Goal: Task Accomplishment & Management: Manage account settings

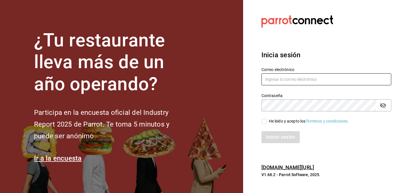
type input "[DOMAIN_NAME][EMAIL_ADDRESS][DOMAIN_NAME]"
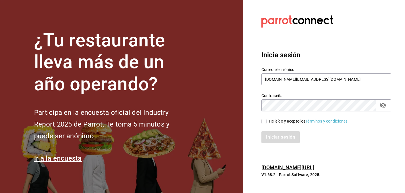
click at [267, 118] on span "He leído y acepto los Términos y condiciones." at bounding box center [307, 121] width 82 height 6
click at [266, 119] on input "He leído y acepto los Términos y condiciones." at bounding box center [263, 121] width 5 height 5
checkbox input "true"
click at [272, 133] on button "Iniciar sesión" at bounding box center [280, 137] width 39 height 12
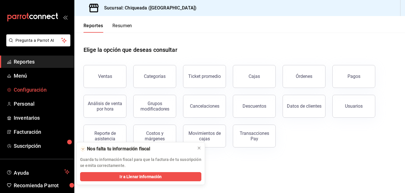
click at [41, 87] on span "Configuración" at bounding box center [42, 90] width 56 height 8
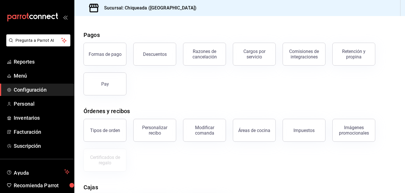
scroll to position [18, 0]
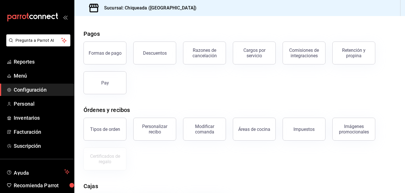
click at [153, 130] on div "Personalizar recibo" at bounding box center [154, 128] width 35 height 11
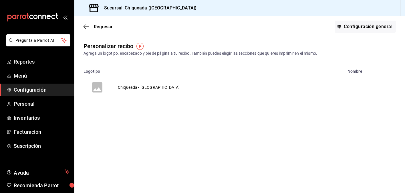
click at [137, 87] on td "Chiqueada - [GEOGRAPHIC_DATA]" at bounding box center [148, 86] width 75 height 27
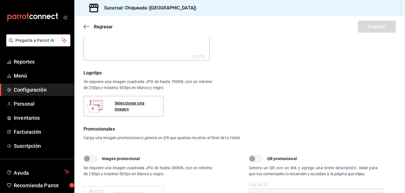
scroll to position [69, 0]
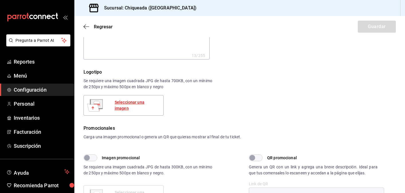
click at [135, 104] on div "Seleccionar una imagen" at bounding box center [137, 105] width 44 height 12
click at [129, 108] on div "Seleccionar una imagen" at bounding box center [137, 105] width 44 height 12
click at [137, 103] on div "Seleccionar una imagen" at bounding box center [137, 105] width 44 height 12
click at [136, 104] on div "Seleccionar una imagen" at bounding box center [137, 105] width 44 height 12
click at [140, 104] on div "Seleccionar una imagen" at bounding box center [137, 105] width 44 height 12
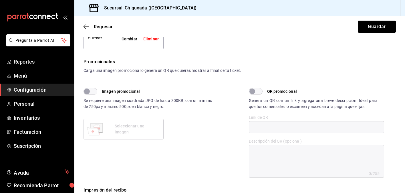
scroll to position [137, 0]
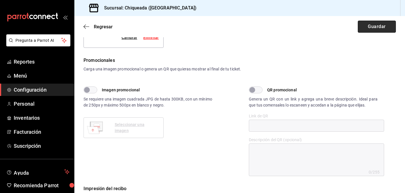
click at [382, 31] on button "Guardar" at bounding box center [376, 27] width 38 height 12
type textarea "x"
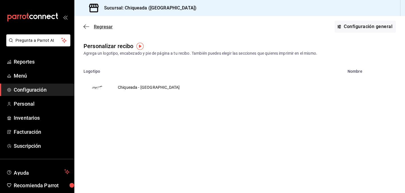
click at [89, 27] on icon "button" at bounding box center [86, 26] width 6 height 0
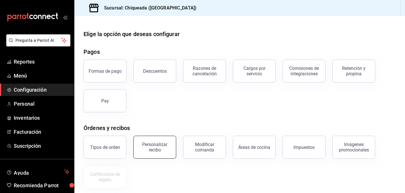
click at [160, 148] on div "Personalizar recibo" at bounding box center [154, 146] width 35 height 11
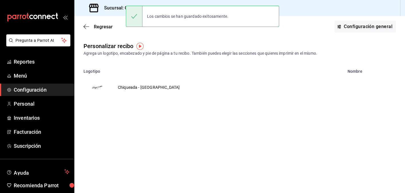
click at [142, 87] on td "Chiqueada - [GEOGRAPHIC_DATA]" at bounding box center [148, 86] width 75 height 27
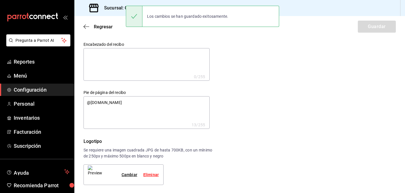
type textarea "x"
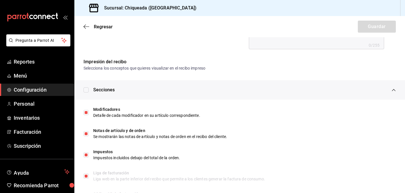
scroll to position [290, 0]
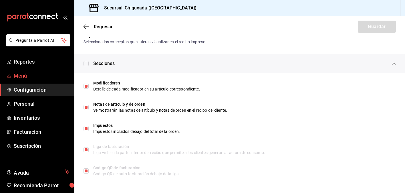
click at [34, 75] on span "Menú" at bounding box center [42, 76] width 56 height 8
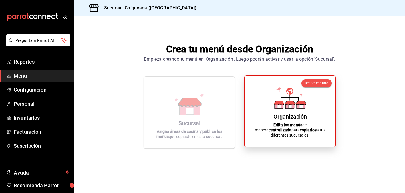
click at [285, 95] on icon at bounding box center [289, 97] width 33 height 22
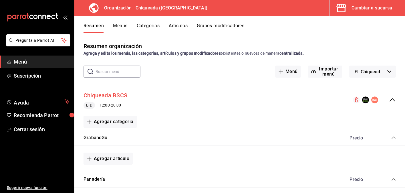
click at [111, 96] on button "Chiqueada BSCS" at bounding box center [105, 95] width 44 height 8
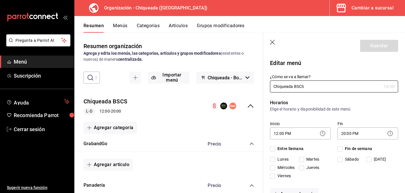
checkbox input "true"
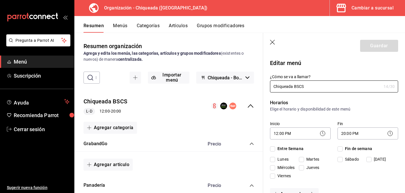
checkbox input "true"
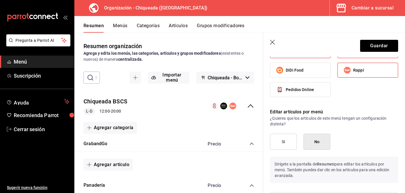
scroll to position [363, 0]
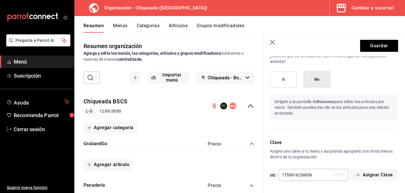
click at [274, 41] on icon "button" at bounding box center [273, 43] width 6 height 6
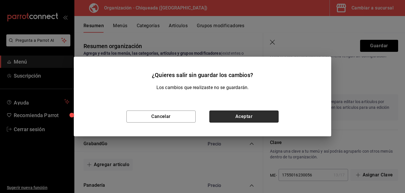
click at [224, 118] on button "Aceptar" at bounding box center [243, 116] width 69 height 12
checkbox input "false"
type input "1755630187681"
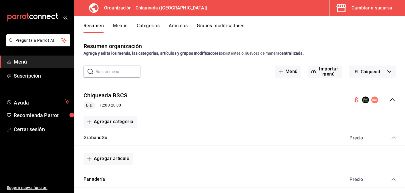
checkbox input "false"
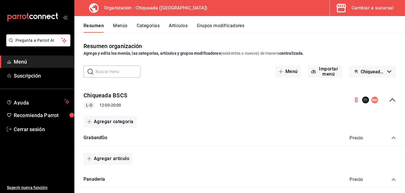
checkbox input "false"
click at [392, 98] on icon "collapse-menu-row" at bounding box center [392, 99] width 7 height 7
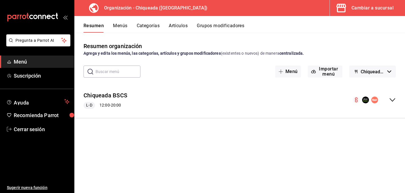
click at [387, 73] on button "Chiqueada - Borrador" at bounding box center [372, 71] width 47 height 12
click at [383, 85] on li "Chiqueada - Borrador" at bounding box center [372, 87] width 53 height 14
click at [113, 24] on button "Menús" at bounding box center [120, 28] width 14 height 10
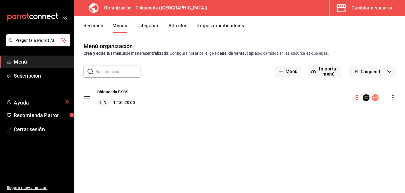
click at [87, 95] on tbody "Chiqueada BSCS L-D 12:00 - 20:00" at bounding box center [239, 97] width 330 height 31
click at [395, 97] on icon "actions" at bounding box center [393, 98] width 6 height 6
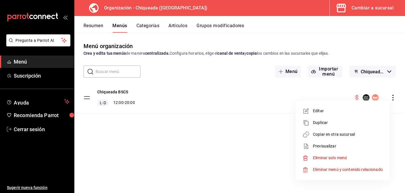
click at [352, 167] on span "Eliminar menú y contenido relacionado" at bounding box center [348, 169] width 70 height 5
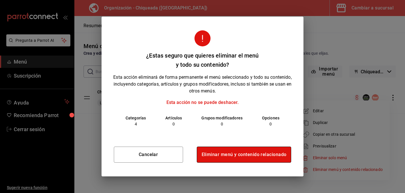
click at [251, 155] on button "Eliminar menú y contenido relacionado" at bounding box center [244, 154] width 95 height 16
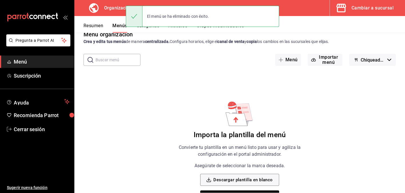
scroll to position [12, 0]
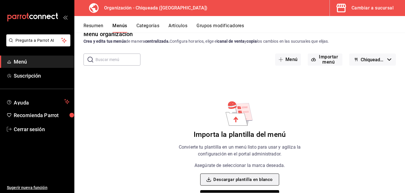
click at [264, 175] on button "Descargar plantilla en blanco" at bounding box center [239, 179] width 79 height 12
